Goal: Task Accomplishment & Management: Use online tool/utility

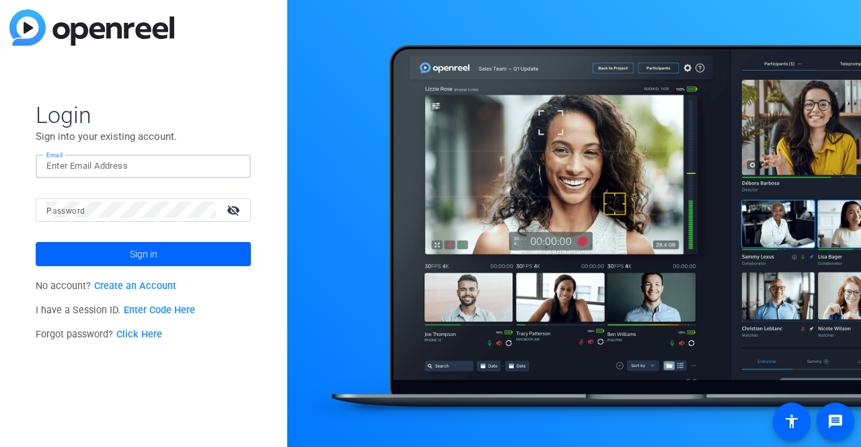
click at [216, 160] on input "Email" at bounding box center [143, 166] width 194 height 16
type input "august.pease@2hourlearning.com"
click at [147, 256] on span "Sign in" at bounding box center [144, 254] width 28 height 34
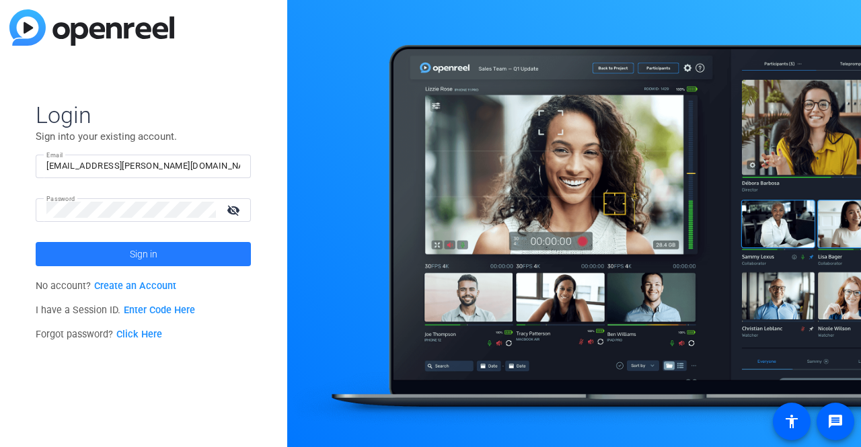
click at [99, 256] on span at bounding box center [143, 254] width 215 height 32
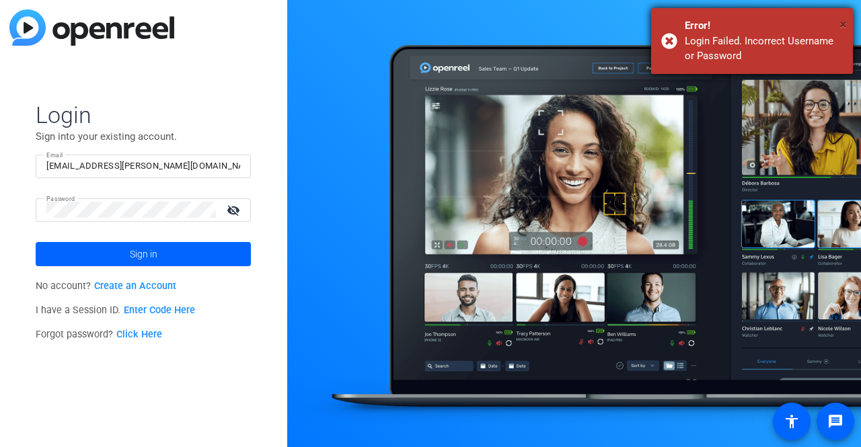
click at [843, 21] on span "×" at bounding box center [842, 24] width 7 height 16
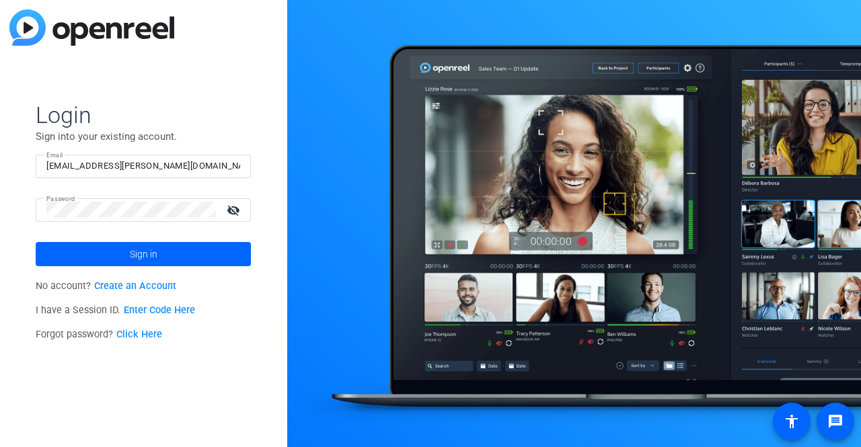
click at [235, 213] on mat-icon "visibility_off" at bounding box center [235, 210] width 32 height 20
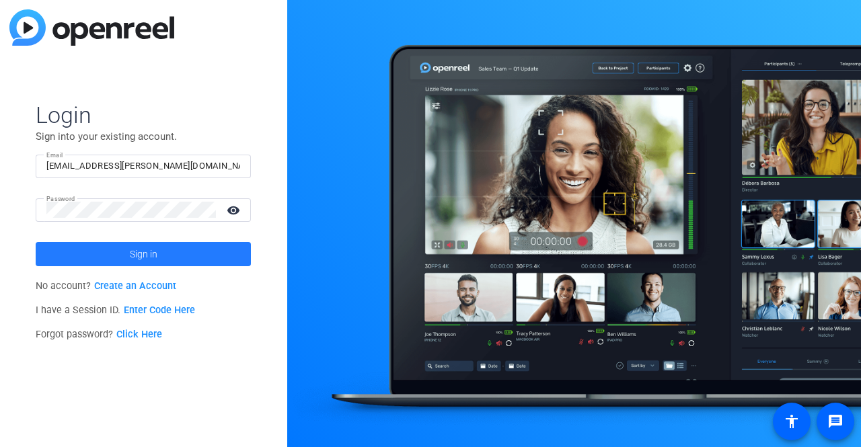
click at [151, 260] on span "Sign in" at bounding box center [144, 254] width 28 height 34
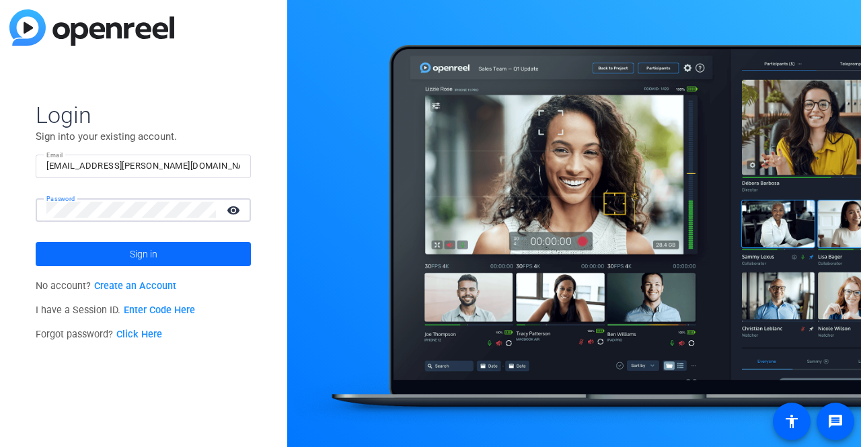
click at [227, 262] on span at bounding box center [143, 254] width 215 height 32
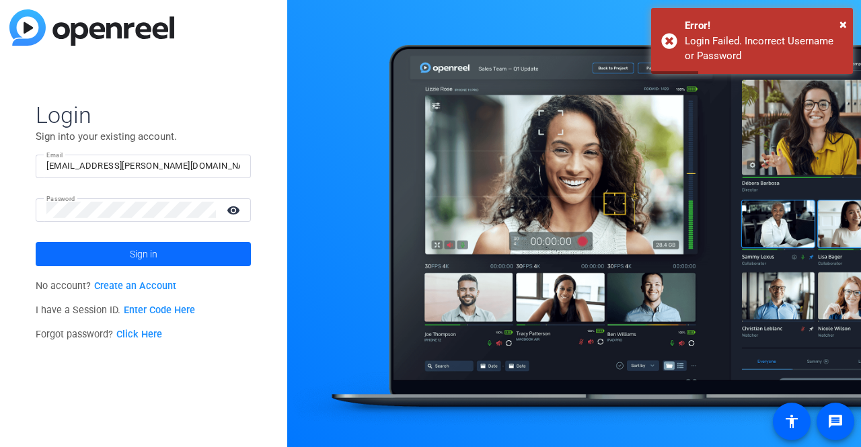
click at [135, 268] on span "Sign in" at bounding box center [144, 254] width 28 height 34
click at [143, 288] on link "Create an Account" at bounding box center [135, 285] width 82 height 11
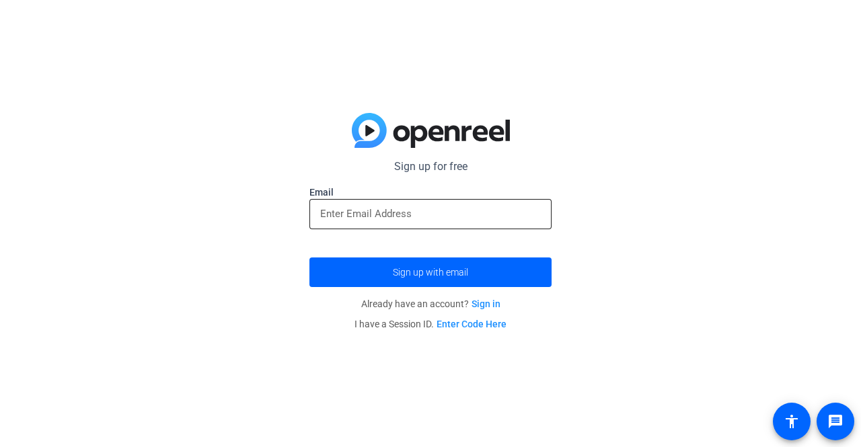
click at [414, 219] on input "email" at bounding box center [430, 214] width 221 height 16
type input "august.pease@2hourlearning.com"
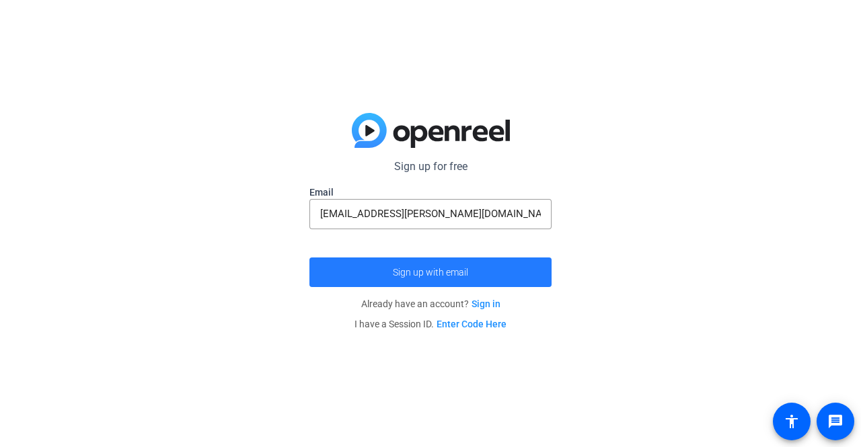
click at [410, 258] on span "submit" at bounding box center [430, 272] width 242 height 32
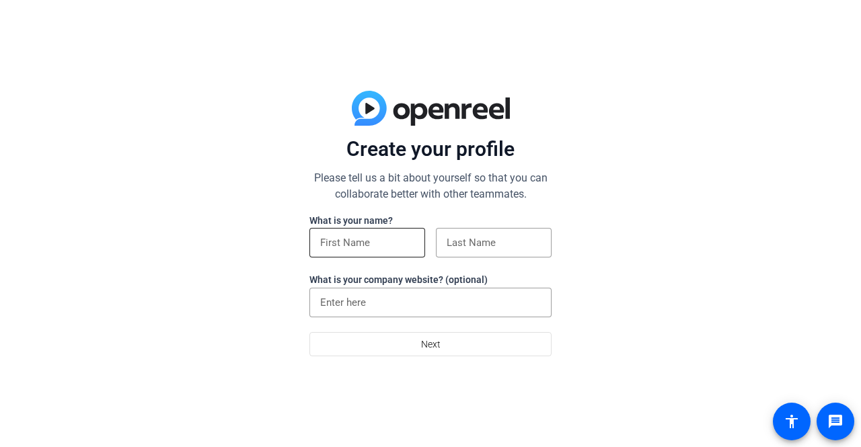
click at [386, 235] on input at bounding box center [367, 243] width 94 height 16
click at [323, 245] on input "august" at bounding box center [367, 243] width 94 height 16
type input "August"
click at [530, 239] on input at bounding box center [494, 243] width 94 height 16
type input "p"
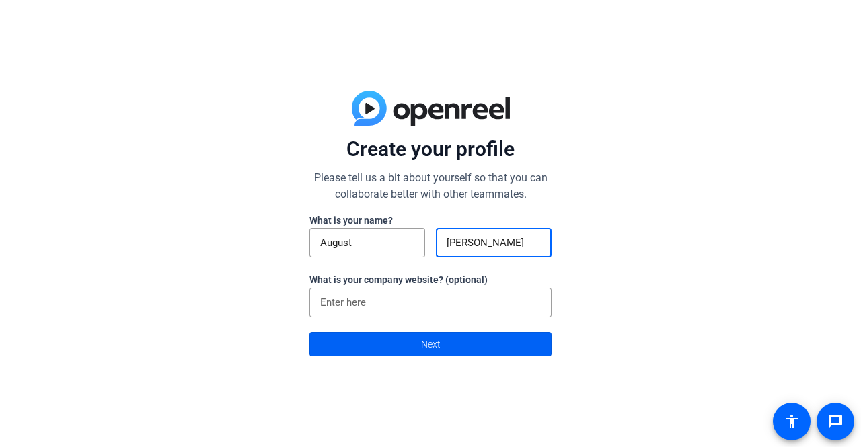
type input "[PERSON_NAME]"
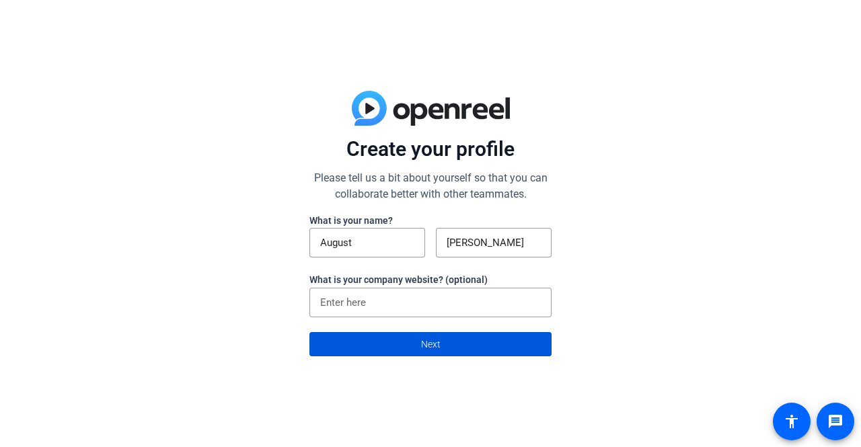
click at [376, 336] on span at bounding box center [430, 344] width 241 height 32
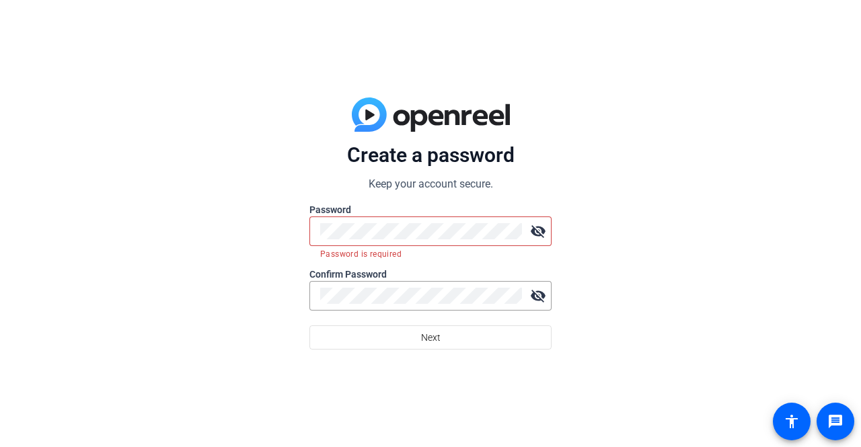
click at [585, 227] on div "Create a password Keep your account secure. Password visibility_off Password is…" at bounding box center [430, 223] width 861 height 447
click at [535, 233] on mat-icon "visibility_off" at bounding box center [538, 231] width 27 height 27
click at [541, 302] on mat-icon "visibility_off" at bounding box center [538, 295] width 27 height 27
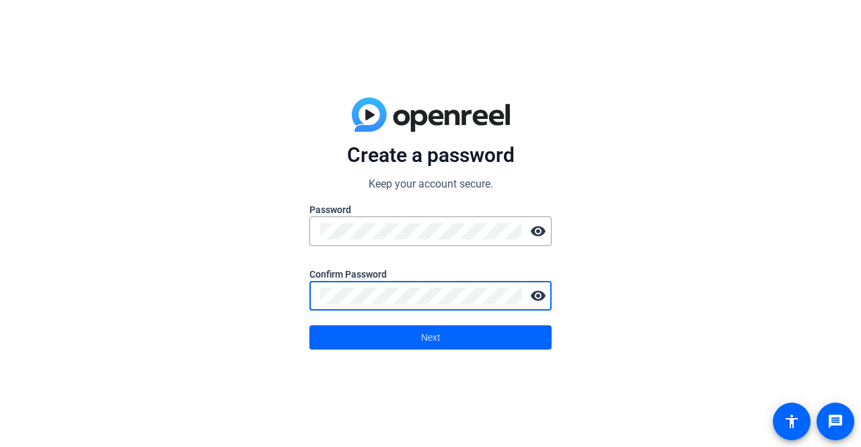
click at [633, 323] on div "Create a password Keep your account secure. Password visibility Confirm Passwor…" at bounding box center [430, 223] width 861 height 447
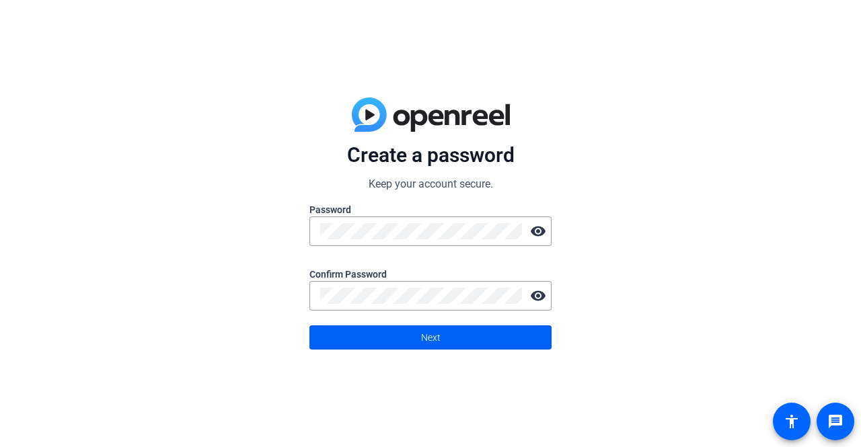
click at [510, 338] on span at bounding box center [430, 337] width 241 height 32
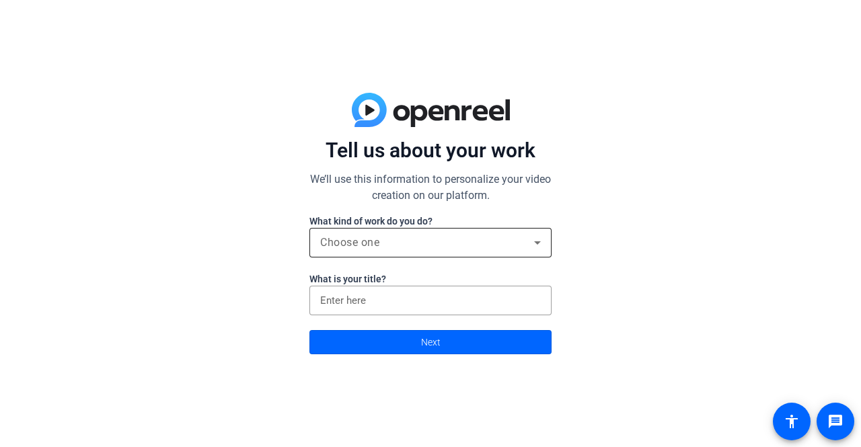
click at [480, 254] on div "Choose one" at bounding box center [430, 243] width 221 height 30
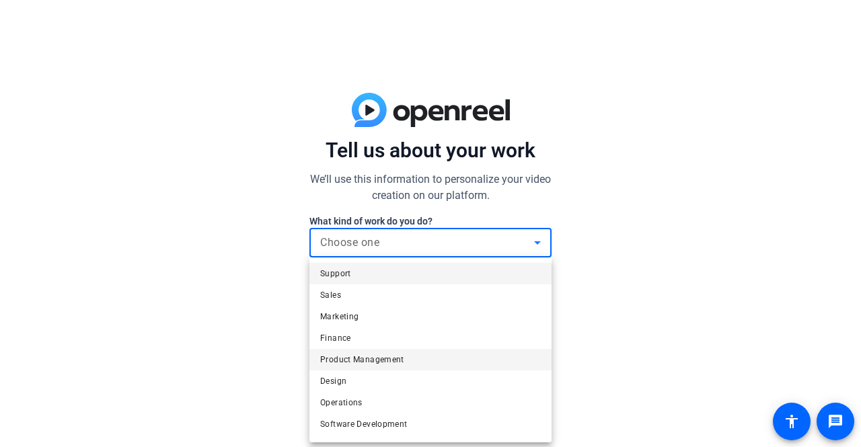
scroll to position [40, 0]
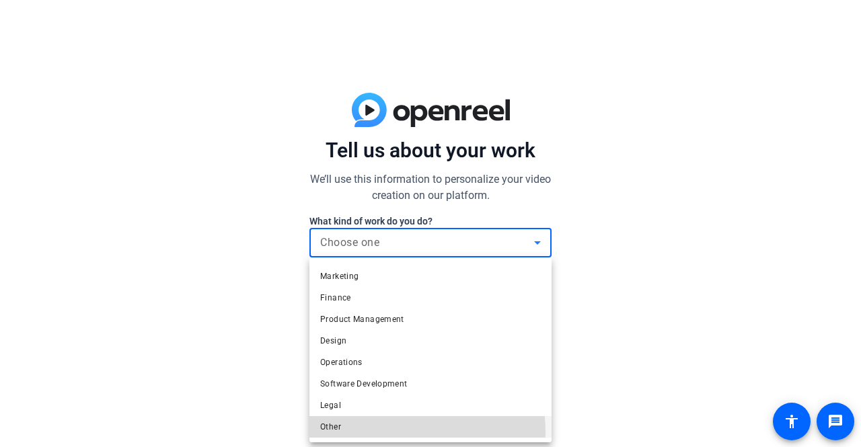
click at [399, 432] on mat-option "Other" at bounding box center [430, 427] width 242 height 22
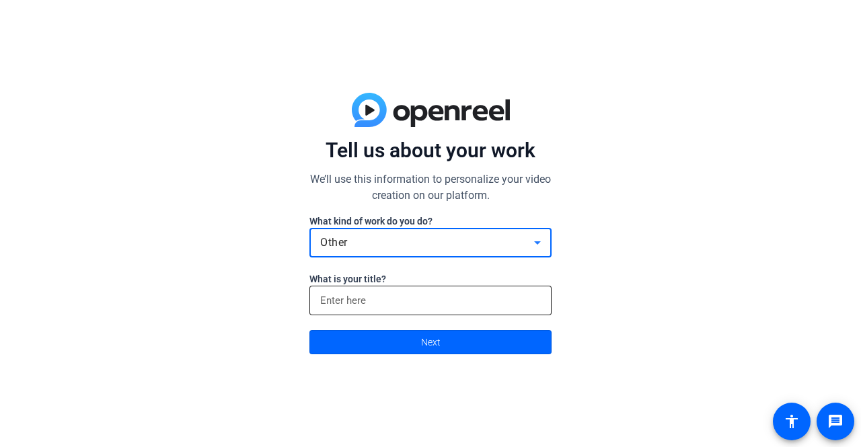
click at [365, 288] on div at bounding box center [430, 301] width 221 height 30
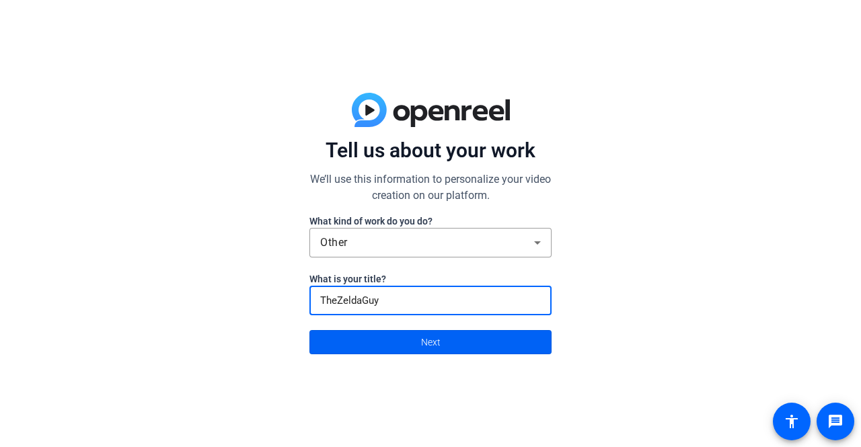
type input "TheZeldaGuy"
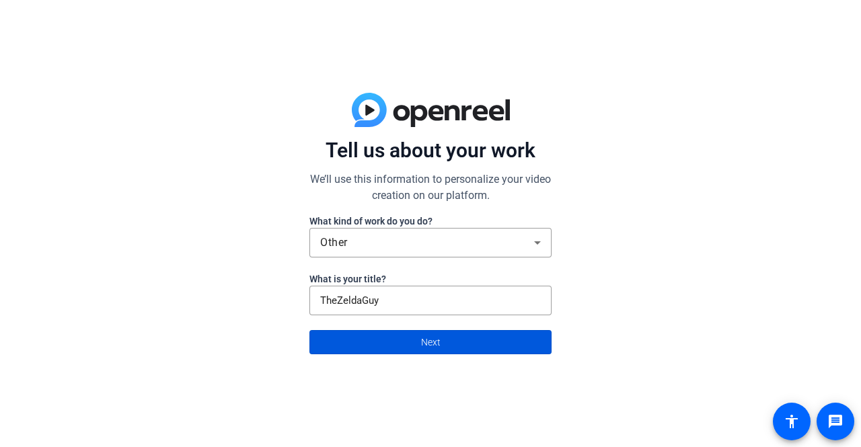
click at [393, 330] on span at bounding box center [430, 342] width 241 height 32
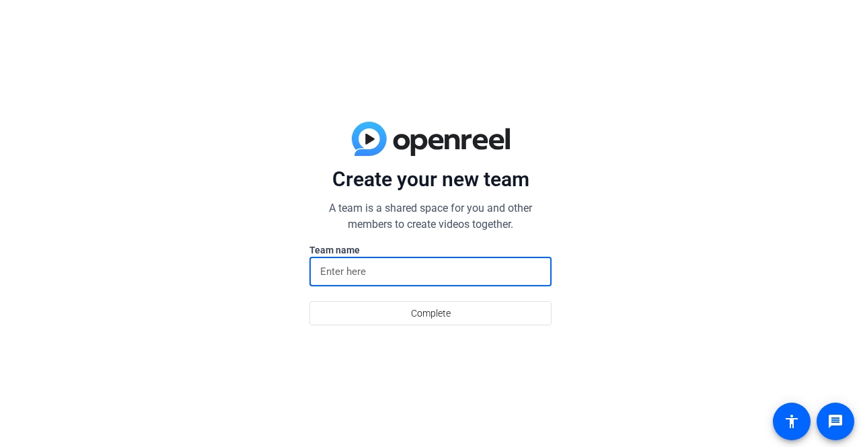
click at [367, 266] on input at bounding box center [430, 272] width 221 height 16
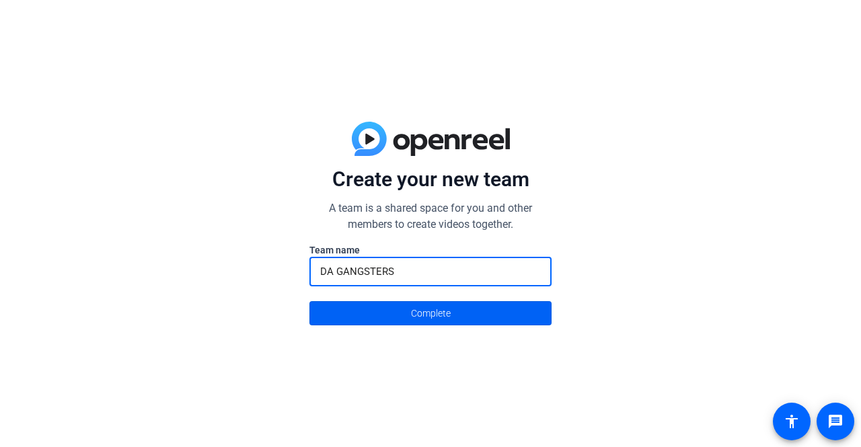
type input "DA GANGSTERS"
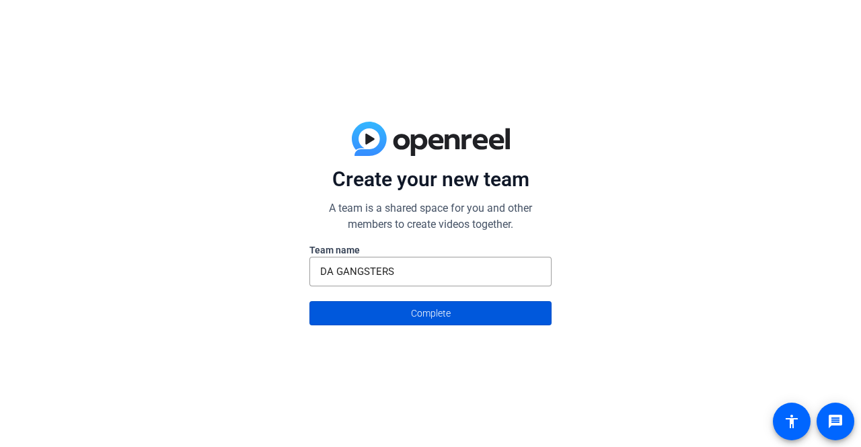
click at [373, 317] on span at bounding box center [430, 313] width 241 height 32
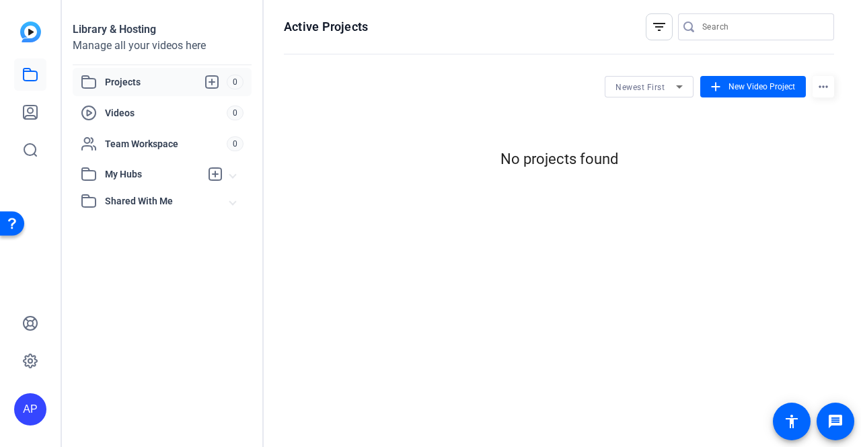
click at [168, 206] on span "Shared With Me" at bounding box center [167, 201] width 125 height 14
click at [184, 206] on span "Shared With Me" at bounding box center [167, 201] width 125 height 14
click at [187, 204] on span "Shared With Me" at bounding box center [167, 201] width 125 height 14
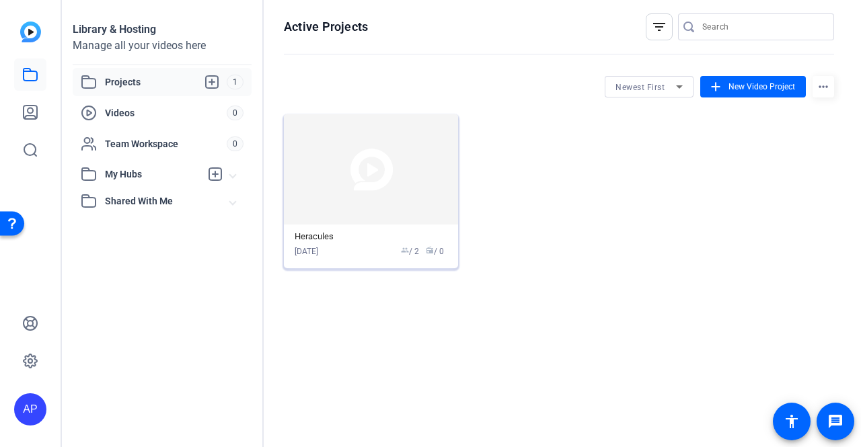
click at [340, 137] on img at bounding box center [371, 169] width 174 height 110
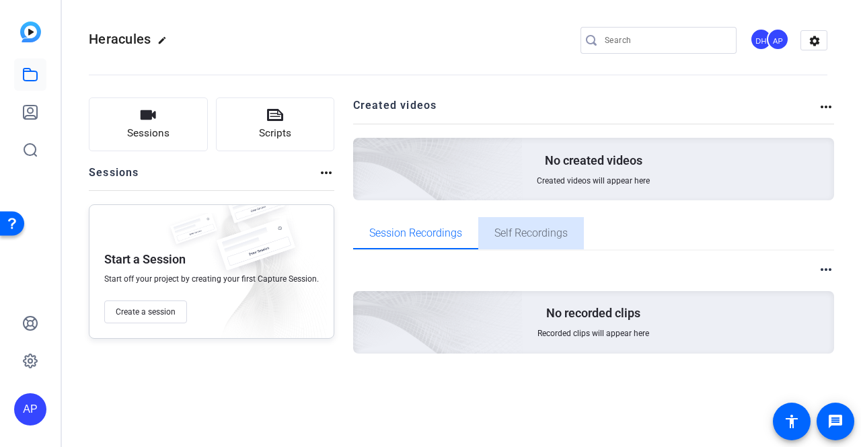
click at [524, 230] on span "Self Recordings" at bounding box center [530, 233] width 73 height 11
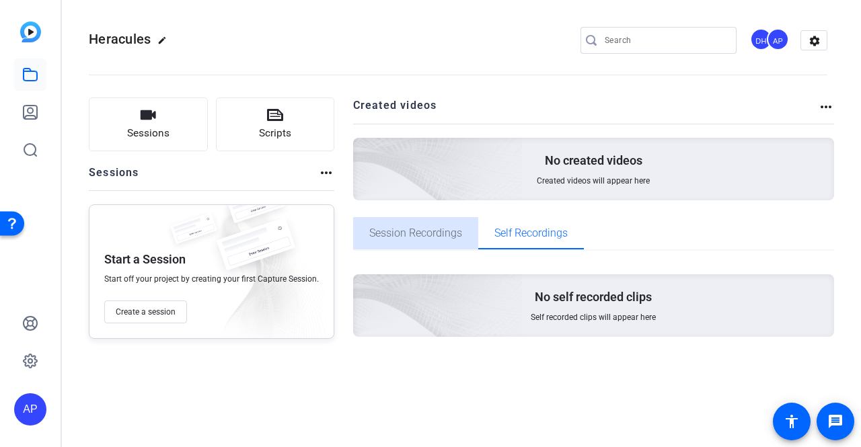
click at [439, 229] on span "Session Recordings" at bounding box center [415, 233] width 93 height 11
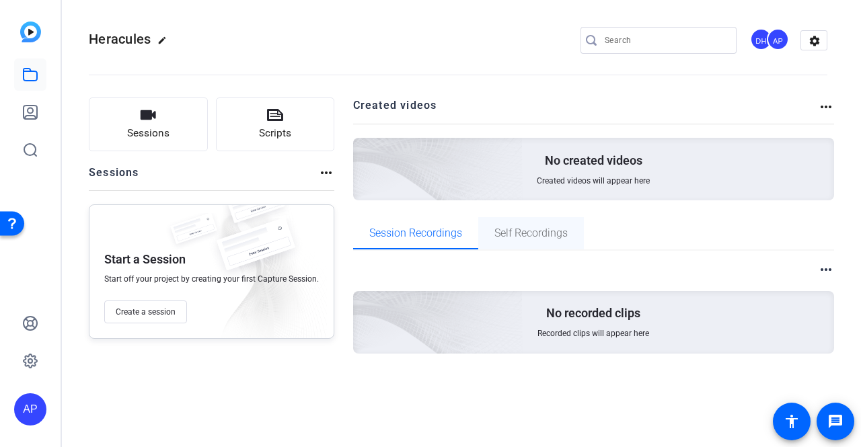
click at [501, 247] on span "Self Recordings" at bounding box center [530, 233] width 73 height 32
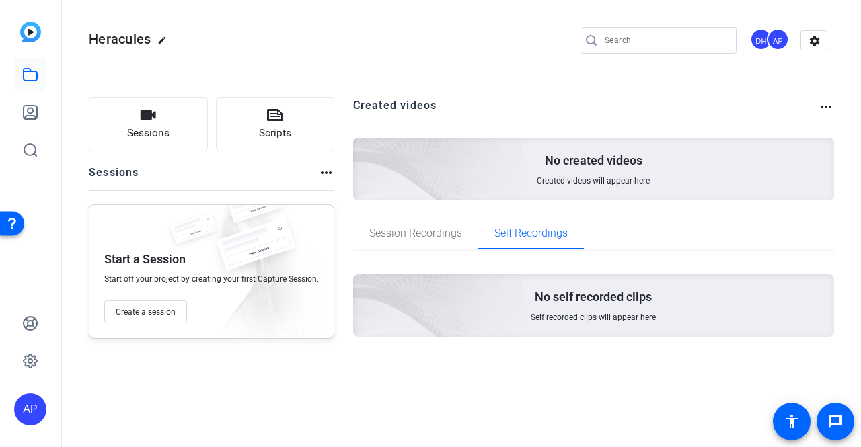
click at [596, 315] on span "Self recorded clips will appear here" at bounding box center [593, 317] width 125 height 11
click at [820, 111] on mat-icon "more_horiz" at bounding box center [826, 107] width 16 height 16
click at [576, 66] on div at bounding box center [430, 223] width 861 height 447
click at [135, 132] on span "Sessions" at bounding box center [148, 133] width 42 height 15
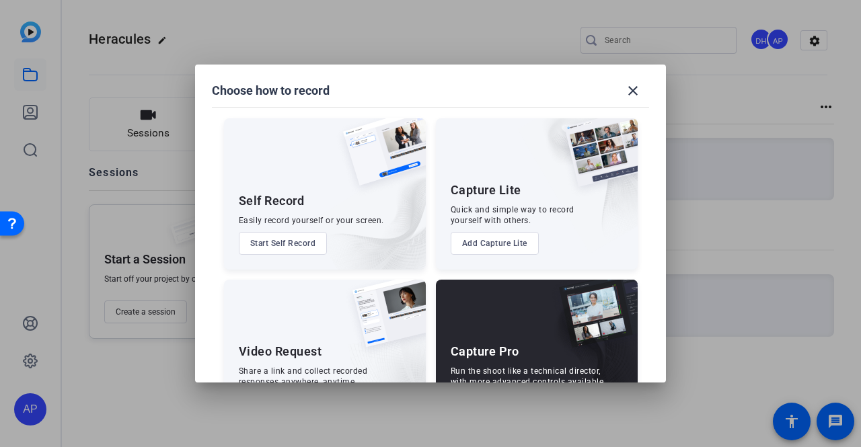
scroll to position [13, 0]
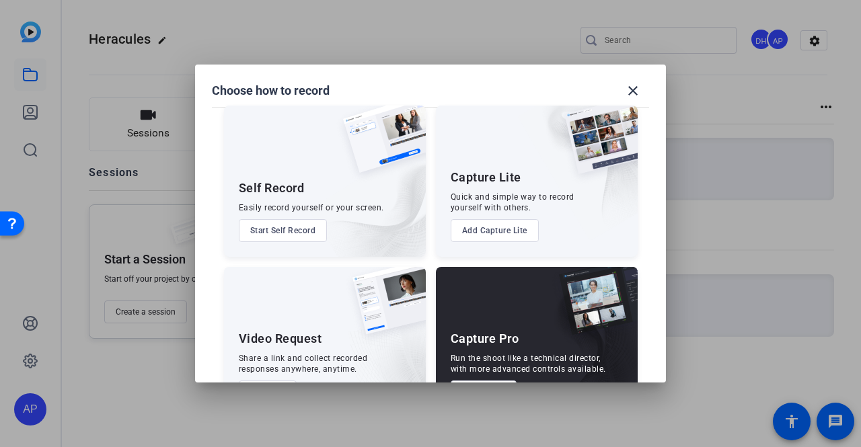
click at [309, 225] on button "Start Self Record" at bounding box center [283, 230] width 89 height 23
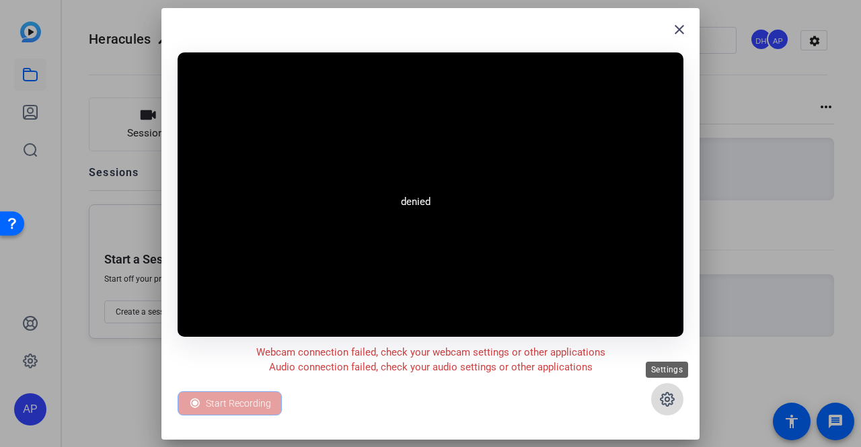
click at [659, 389] on span at bounding box center [667, 399] width 32 height 32
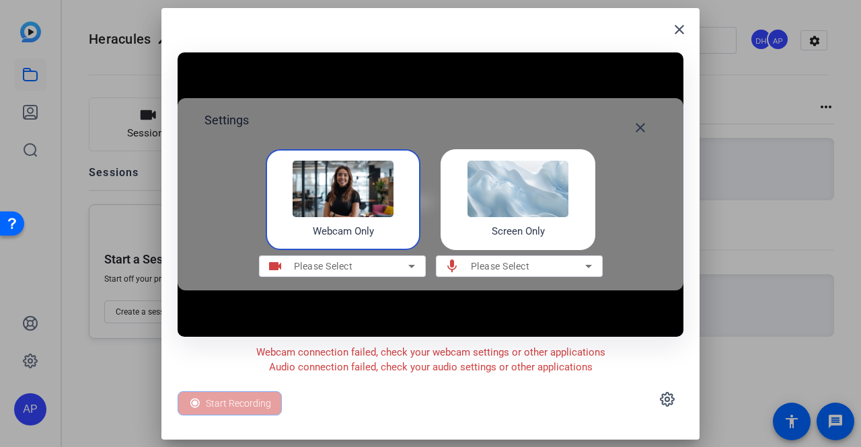
click at [389, 260] on div "Please Select" at bounding box center [351, 266] width 114 height 16
click at [482, 239] on div "Screen Only" at bounding box center [517, 199] width 155 height 101
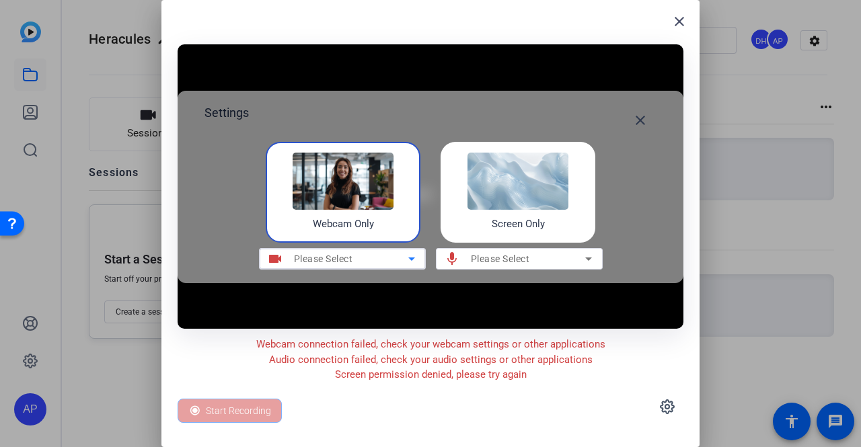
click at [360, 260] on div "Please Select" at bounding box center [351, 259] width 114 height 16
click at [414, 260] on icon at bounding box center [411, 259] width 16 height 16
click at [413, 258] on icon at bounding box center [411, 259] width 7 height 3
click at [363, 204] on img at bounding box center [343, 181] width 101 height 56
click at [573, 256] on div "Please Select" at bounding box center [528, 259] width 114 height 16
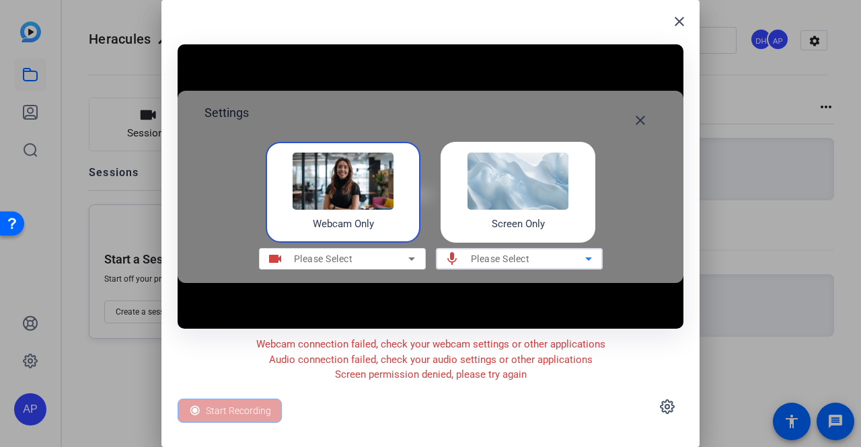
click at [586, 256] on icon at bounding box center [588, 259] width 16 height 16
click at [590, 258] on icon at bounding box center [588, 259] width 7 height 3
drag, startPoint x: 526, startPoint y: 262, endPoint x: 484, endPoint y: 262, distance: 42.4
click at [522, 262] on span "Please Select" at bounding box center [500, 259] width 59 height 11
click at [474, 262] on span "Please Select" at bounding box center [500, 259] width 59 height 11
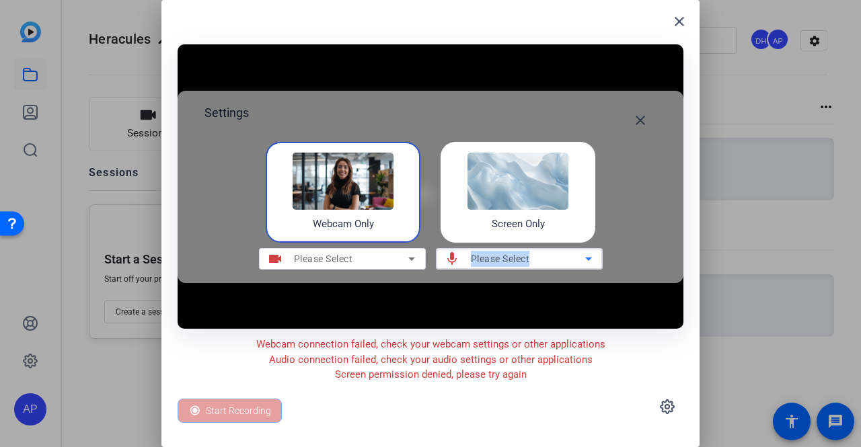
drag, startPoint x: 534, startPoint y: 262, endPoint x: 467, endPoint y: 263, distance: 67.3
click at [467, 263] on div "mic Please Select" at bounding box center [514, 259] width 156 height 22
click at [642, 123] on mat-icon "close" at bounding box center [640, 120] width 16 height 16
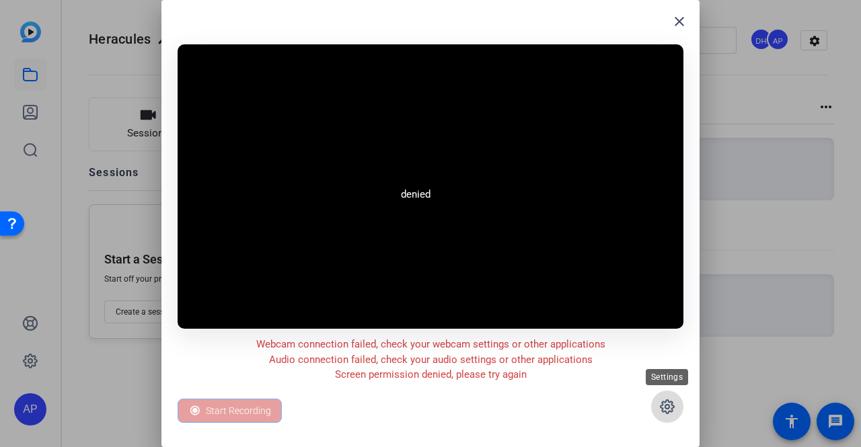
click at [663, 404] on icon at bounding box center [667, 407] width 16 height 16
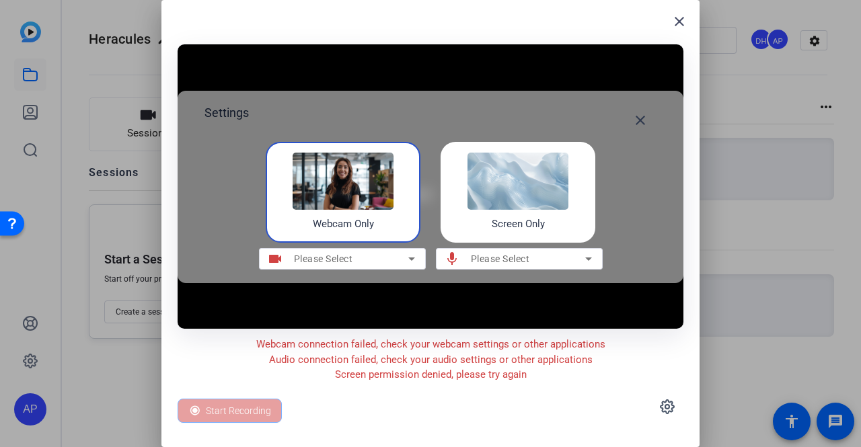
click at [466, 224] on div "Screen Only" at bounding box center [517, 192] width 155 height 101
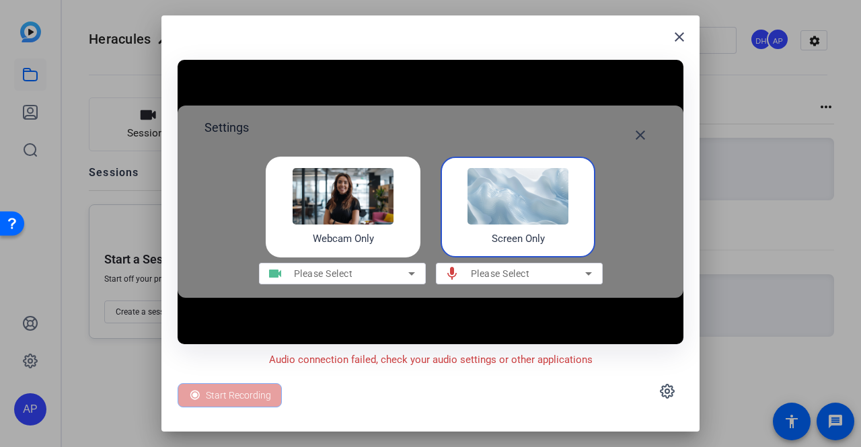
click at [465, 269] on mat-icon "mic" at bounding box center [452, 274] width 32 height 16
drag, startPoint x: 475, startPoint y: 275, endPoint x: 486, endPoint y: 276, distance: 11.5
click at [477, 276] on span "Please Select" at bounding box center [500, 273] width 59 height 11
click at [500, 278] on span "Please Select" at bounding box center [500, 273] width 59 height 11
click at [504, 279] on span "Please Select" at bounding box center [500, 273] width 59 height 11
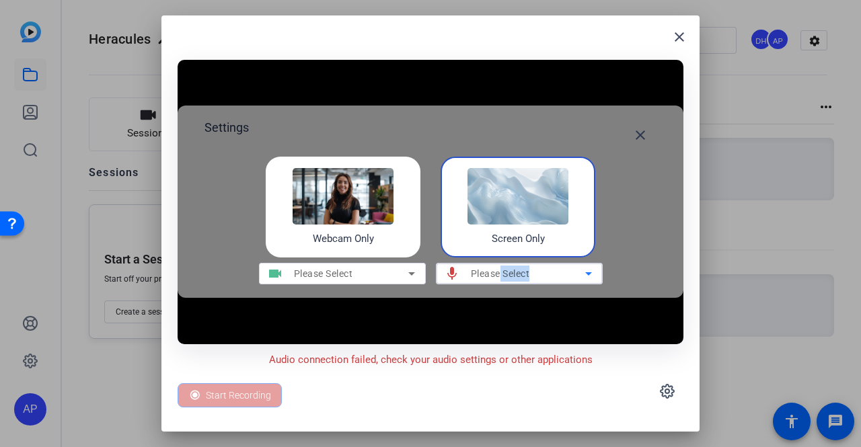
click at [504, 279] on span "Please Select" at bounding box center [500, 273] width 59 height 11
click at [482, 280] on div "Please Select" at bounding box center [528, 274] width 114 height 16
click at [481, 280] on div "Please Select" at bounding box center [528, 274] width 114 height 16
click at [480, 280] on div "Please Select" at bounding box center [528, 274] width 114 height 16
click at [584, 274] on icon at bounding box center [588, 274] width 16 height 16
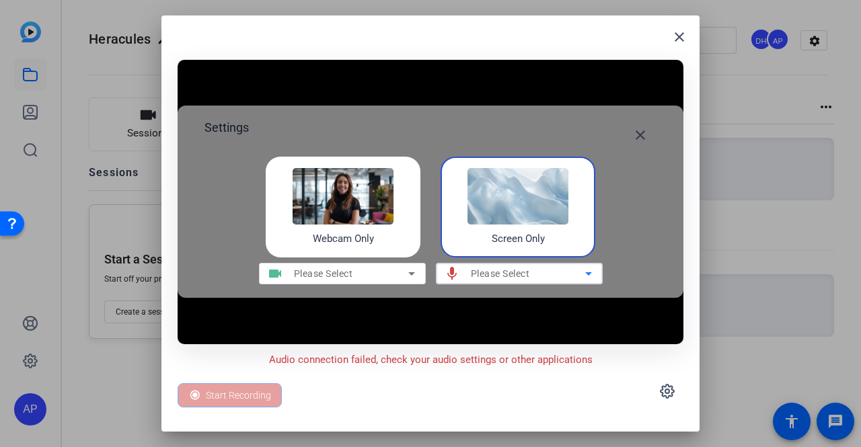
click at [584, 274] on icon at bounding box center [588, 274] width 16 height 16
click at [585, 274] on icon at bounding box center [588, 274] width 16 height 16
click at [586, 274] on icon at bounding box center [588, 273] width 7 height 3
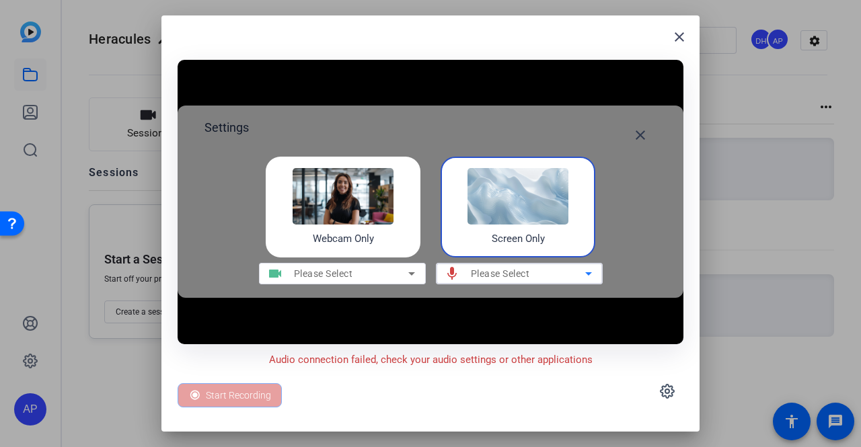
click at [527, 280] on div "Please Select" at bounding box center [528, 274] width 114 height 16
click at [529, 270] on span "Please Select" at bounding box center [500, 273] width 59 height 11
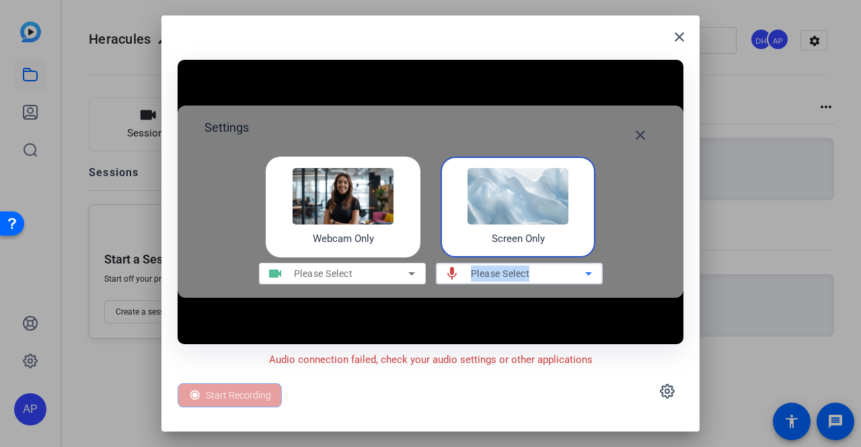
click at [561, 310] on video at bounding box center [431, 202] width 506 height 284
click at [678, 30] on mat-icon "close" at bounding box center [679, 37] width 16 height 16
